Goal: Information Seeking & Learning: Learn about a topic

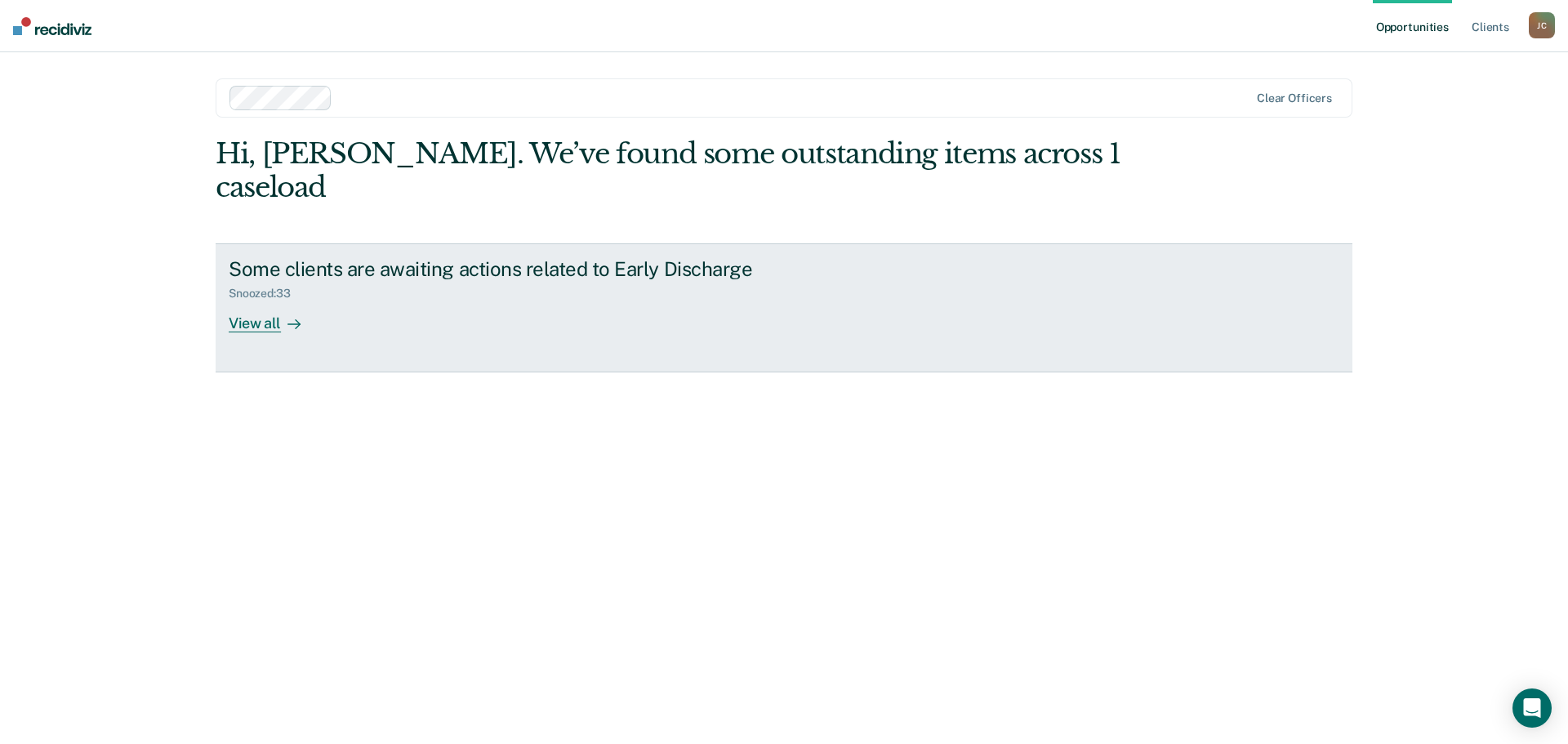
click at [237, 301] on div "View all" at bounding box center [274, 316] width 91 height 32
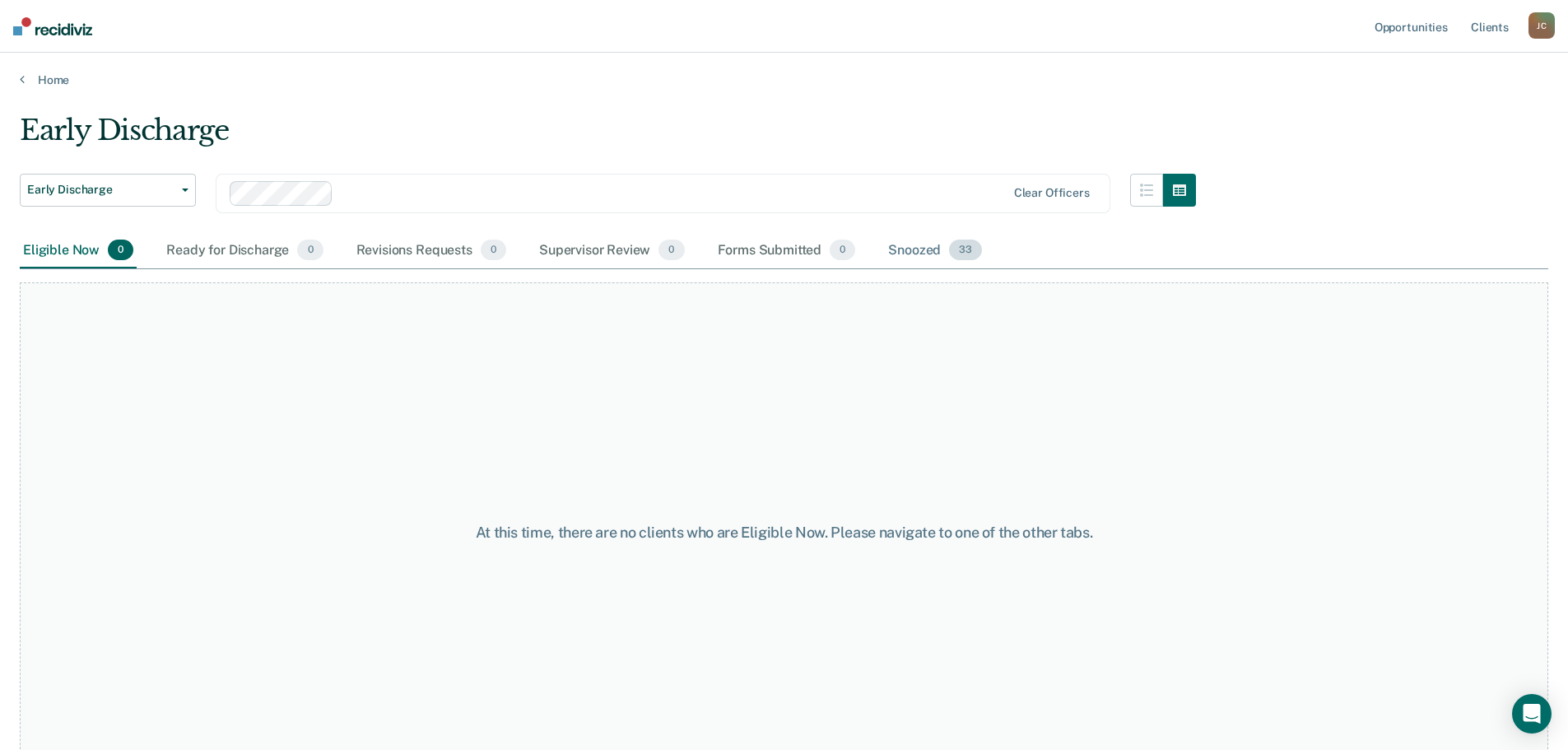
click at [935, 250] on div "Snoozed 33" at bounding box center [934, 251] width 100 height 36
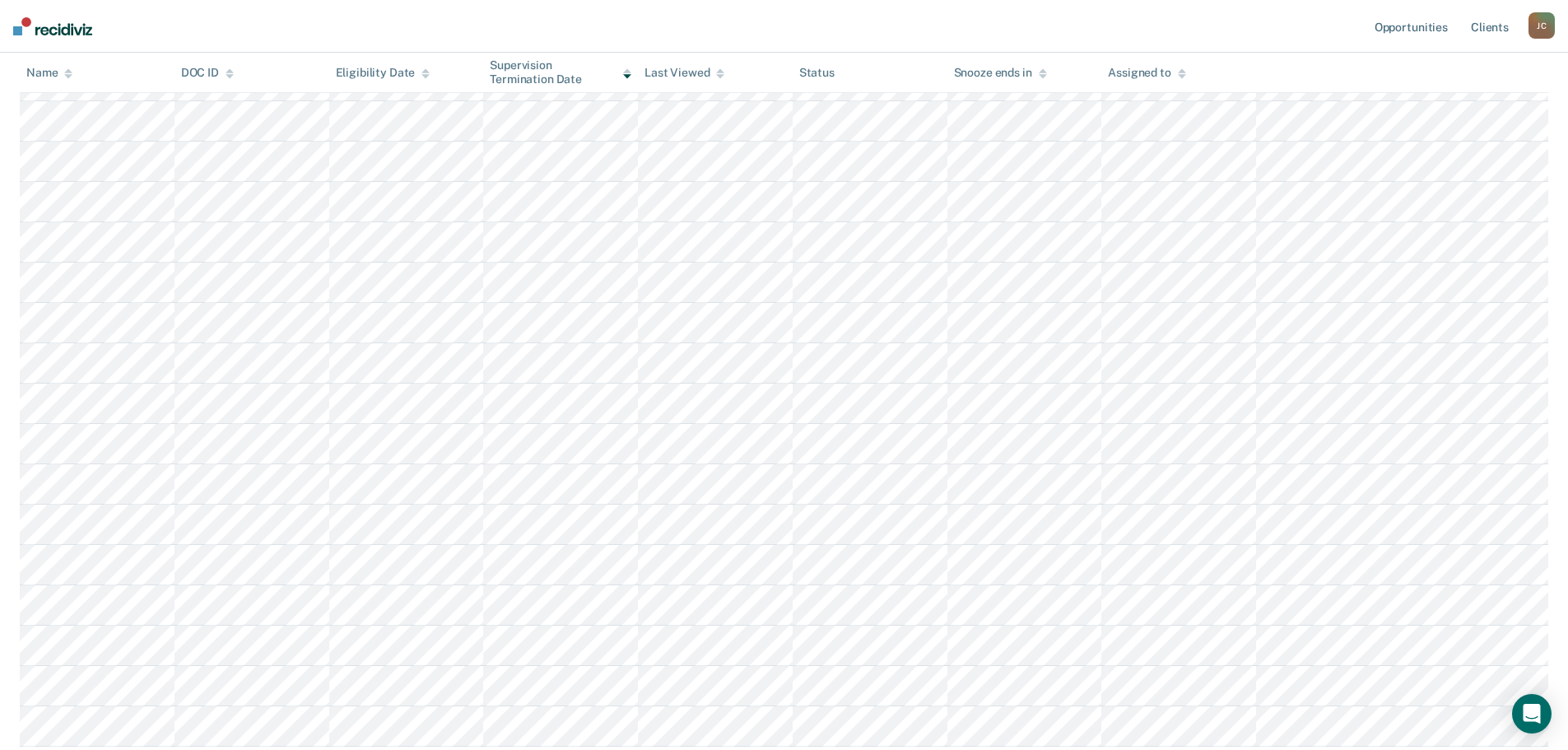
scroll to position [803, 0]
click at [779, 738] on button "Load more" at bounding box center [784, 741] width 80 height 20
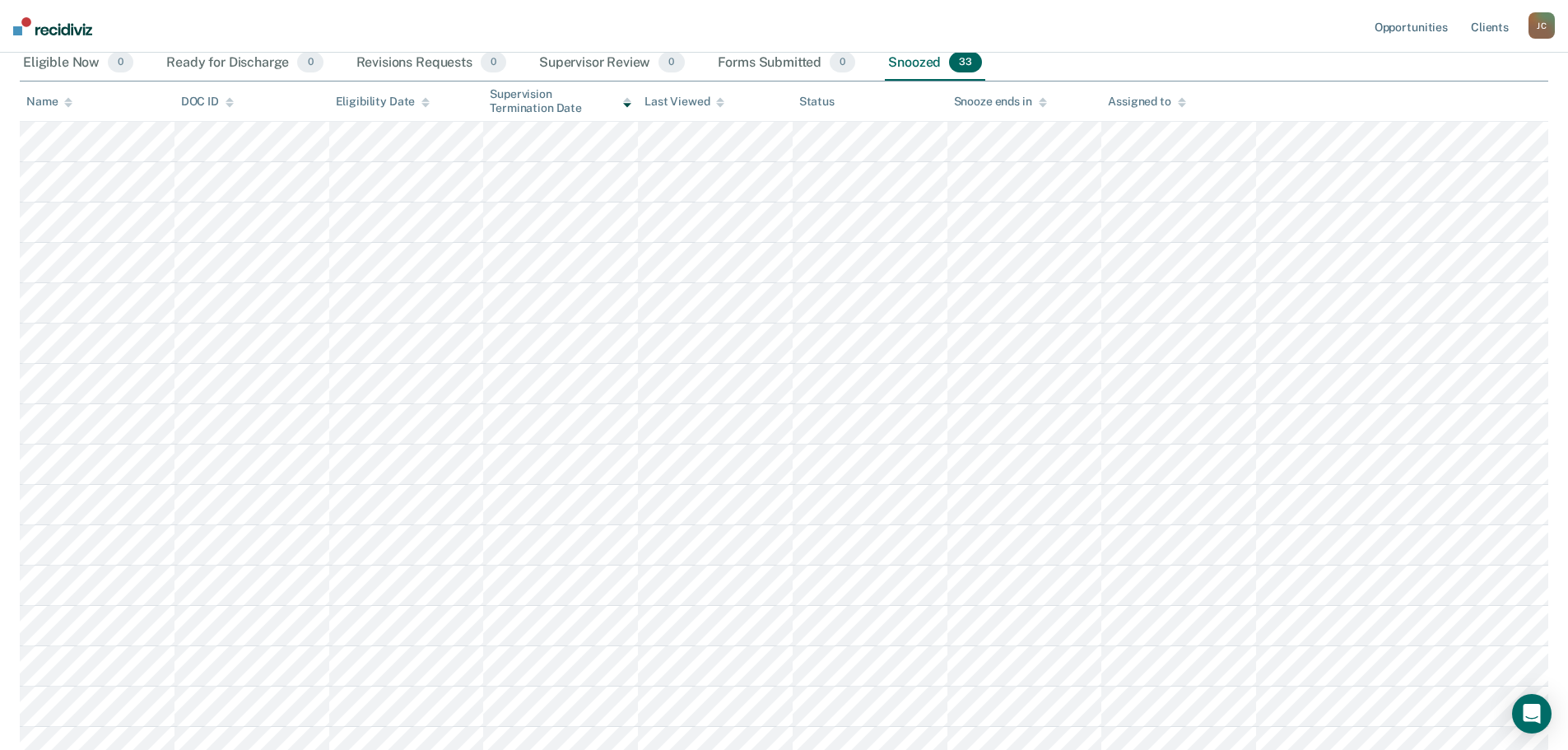
scroll to position [150, 0]
